Goal: Task Accomplishment & Management: Use online tool/utility

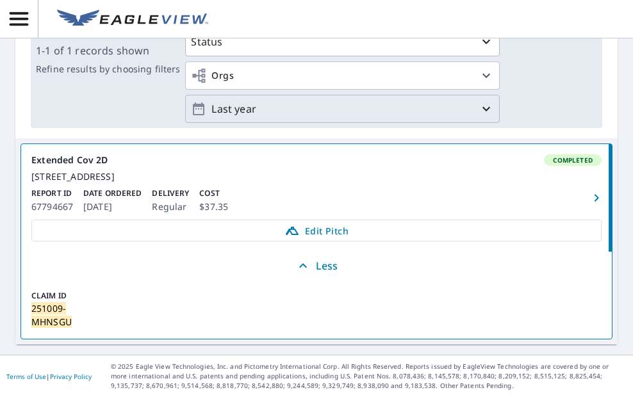
scroll to position [15, 0]
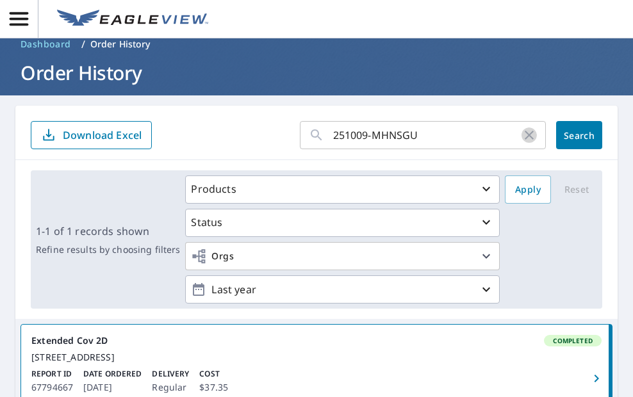
click at [521, 132] on icon "button" at bounding box center [528, 134] width 15 height 15
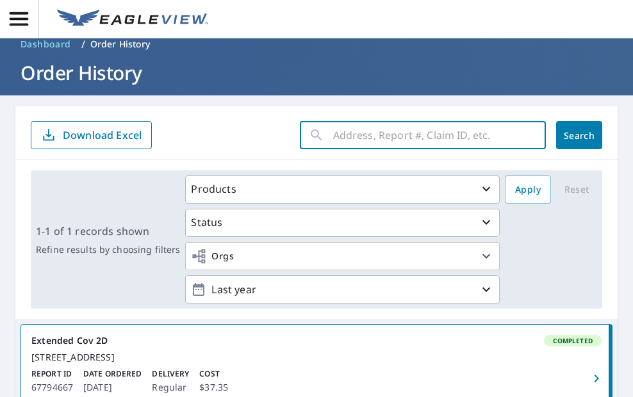
click at [399, 129] on input "text" at bounding box center [439, 135] width 213 height 36
paste input "251009-5EKXVB"
type input "251009-5EKXVB"
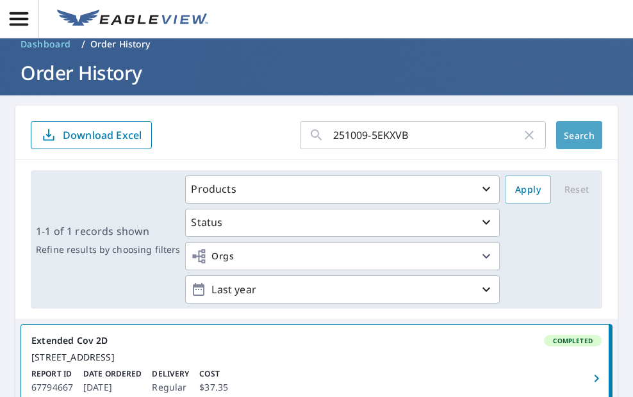
click at [571, 128] on button "Search" at bounding box center [579, 135] width 46 height 28
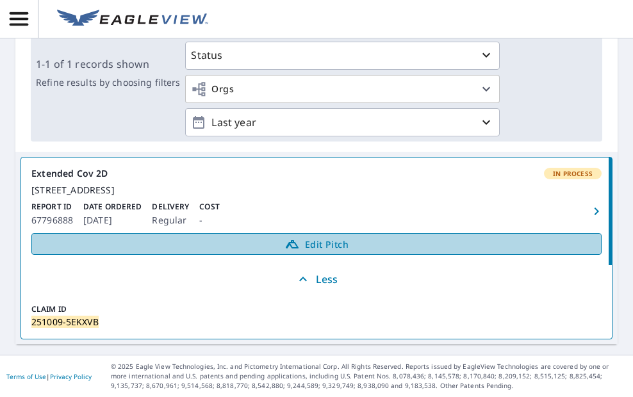
click at [329, 248] on span "Edit Pitch" at bounding box center [316, 243] width 553 height 15
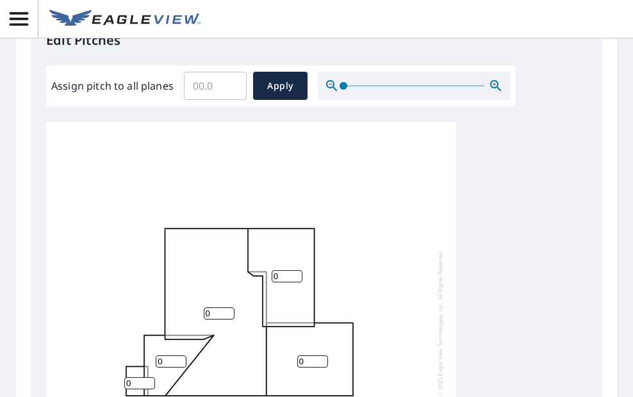
scroll to position [14, 0]
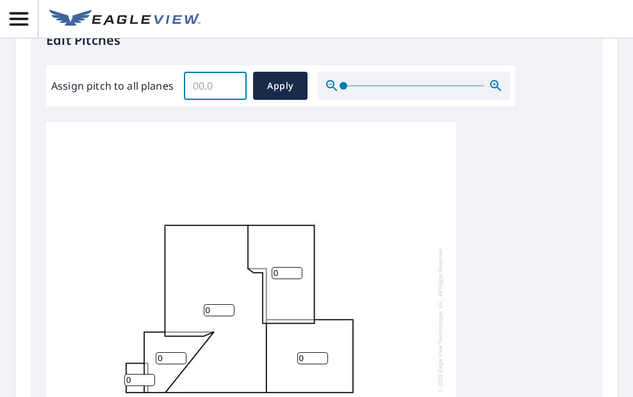
click at [207, 86] on input "Assign pitch to all planes" at bounding box center [215, 86] width 63 height 36
type input "4"
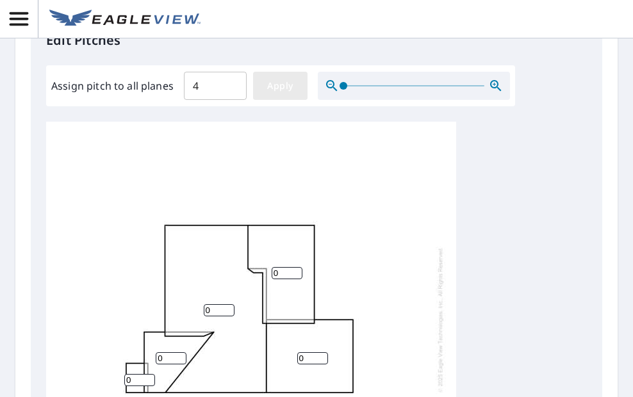
click at [280, 75] on button "Apply" at bounding box center [280, 86] width 54 height 28
type input "4"
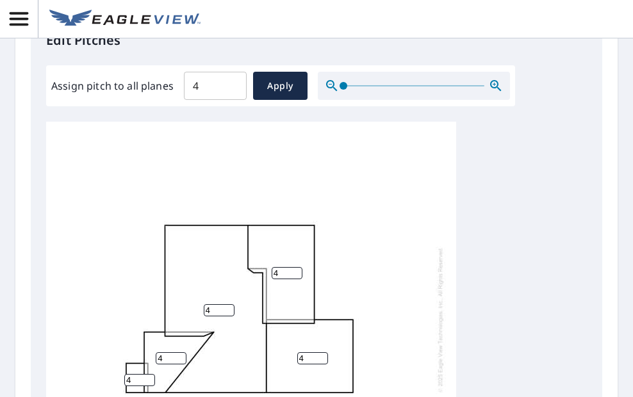
scroll to position [512, 0]
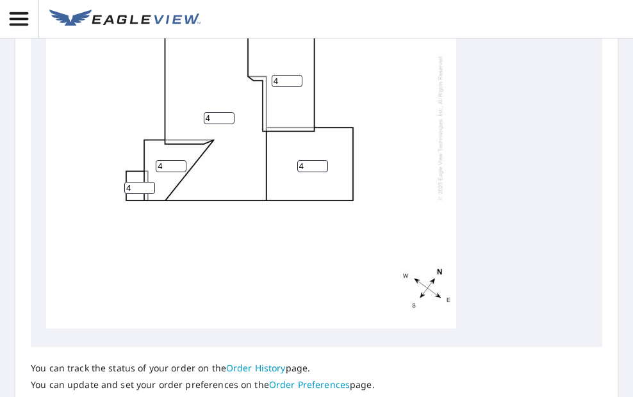
drag, startPoint x: 132, startPoint y: 174, endPoint x: 120, endPoint y: 176, distance: 12.3
click at [120, 176] on div "4 4 4 4 4" at bounding box center [251, 127] width 410 height 402
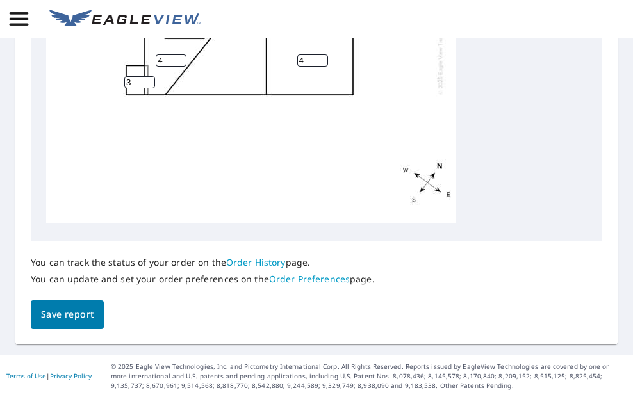
type input "3"
click at [67, 324] on button "Save report" at bounding box center [67, 314] width 73 height 29
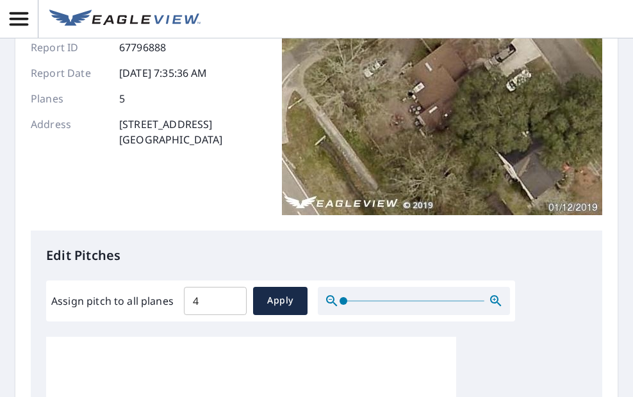
scroll to position [0, 0]
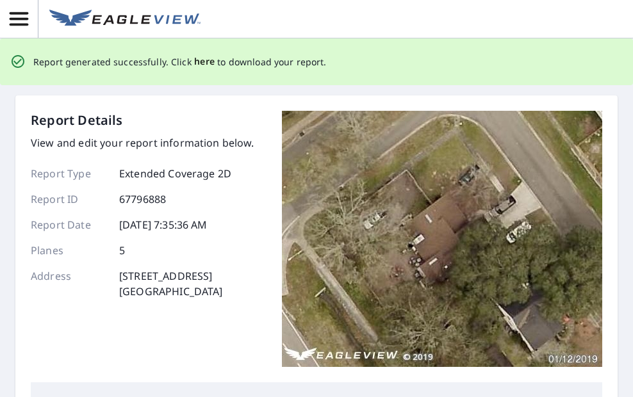
click at [197, 56] on span "here" at bounding box center [204, 62] width 21 height 16
